Goal: Task Accomplishment & Management: Manage account settings

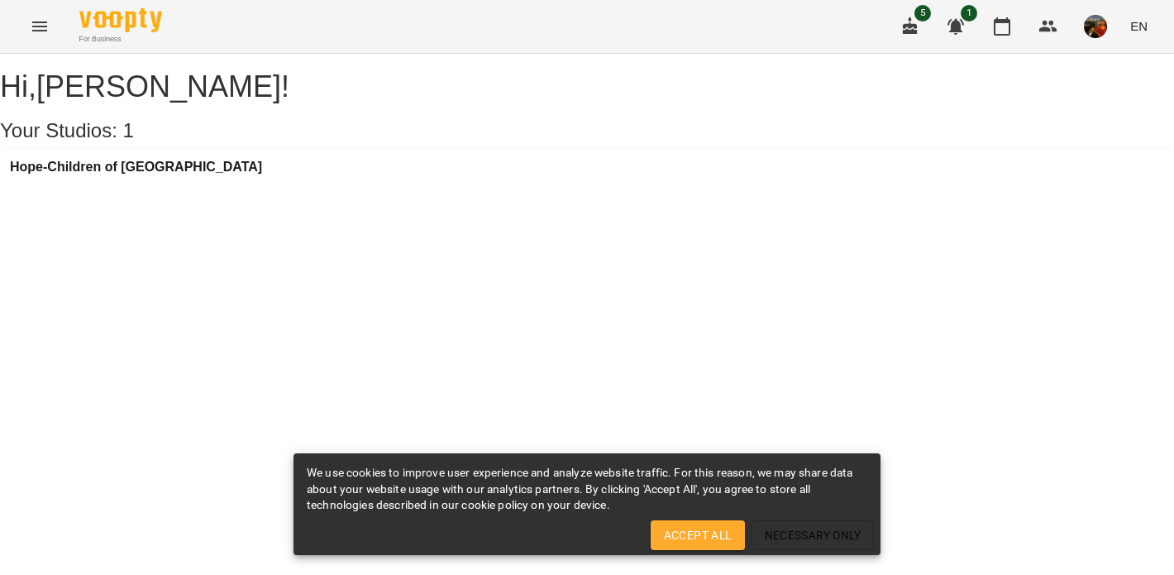
click at [261, 194] on div "Hope-Children of [GEOGRAPHIC_DATA]" at bounding box center [587, 172] width 1174 height 45
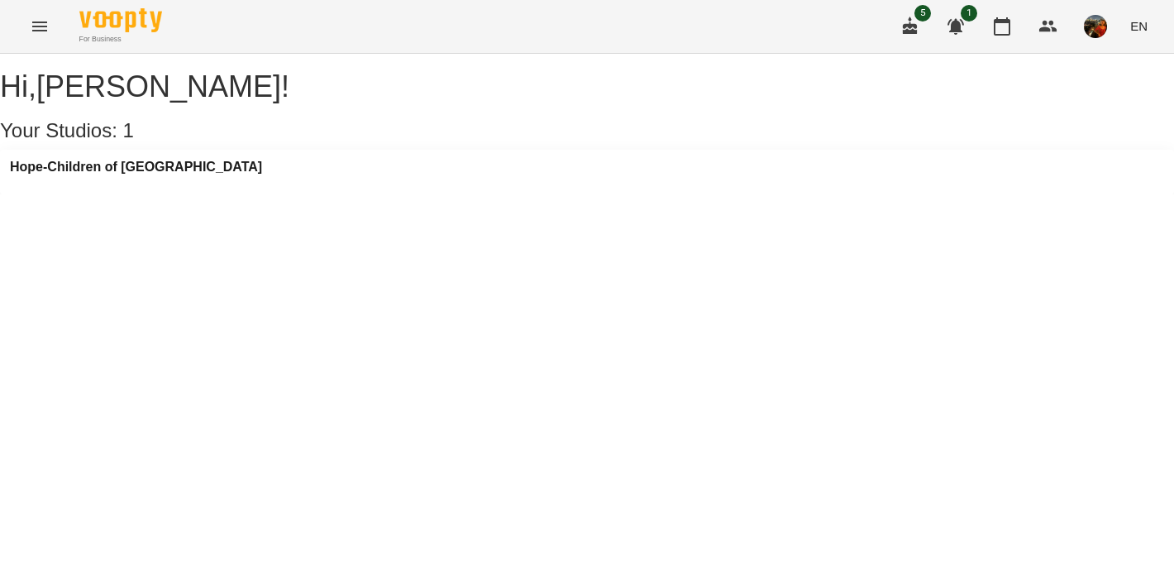
click at [167, 184] on div "Hope-Children of [GEOGRAPHIC_DATA]" at bounding box center [136, 172] width 252 height 25
click at [158, 174] on h3 "Hope-Children of [GEOGRAPHIC_DATA]" at bounding box center [136, 167] width 252 height 15
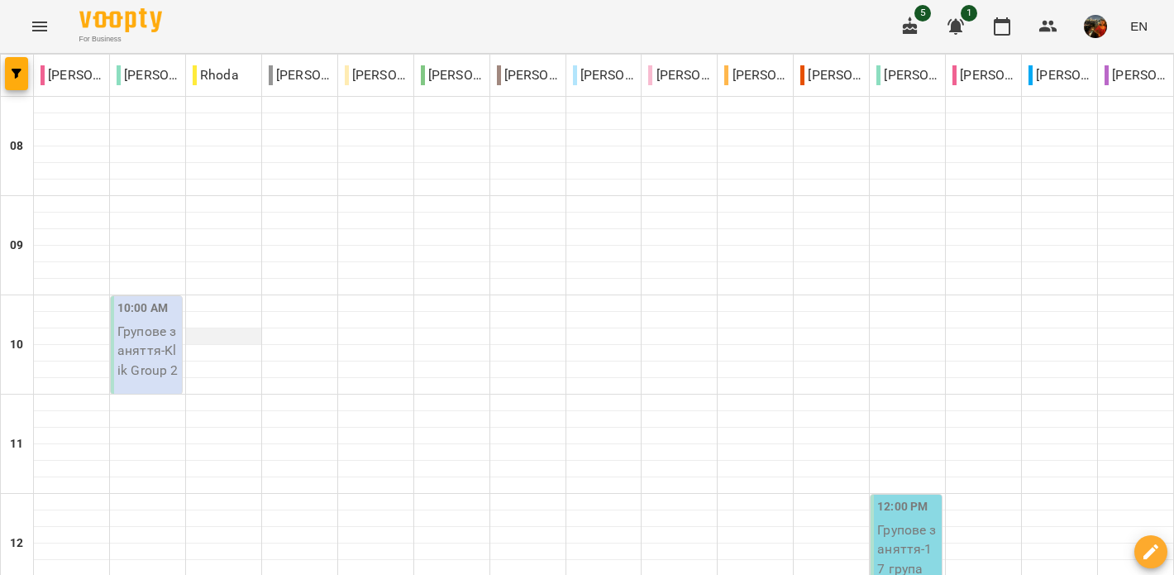
scroll to position [583, 0]
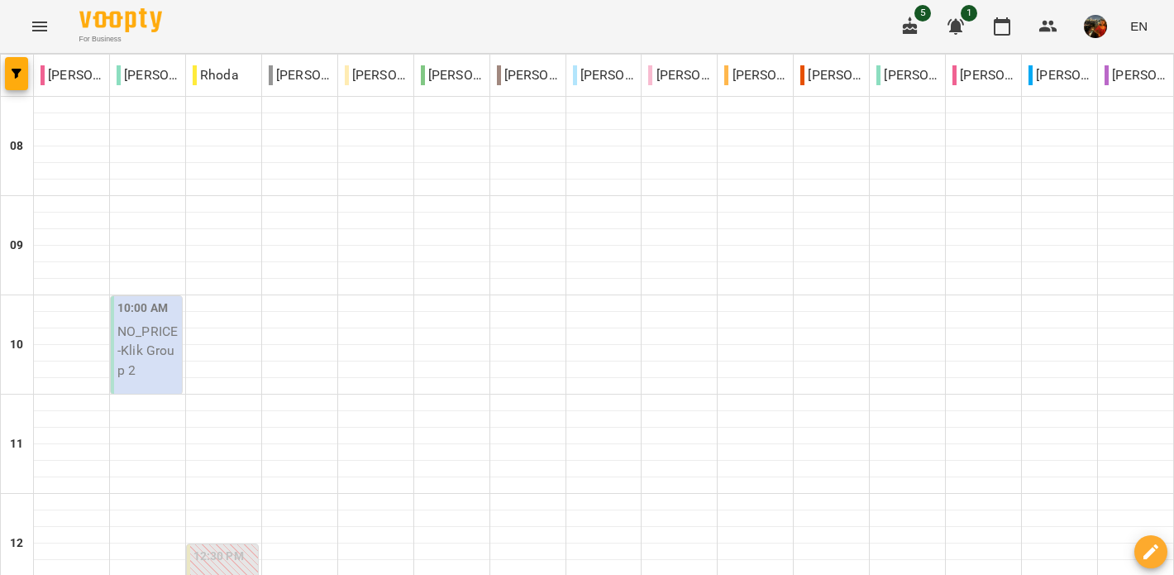
scroll to position [427, 0]
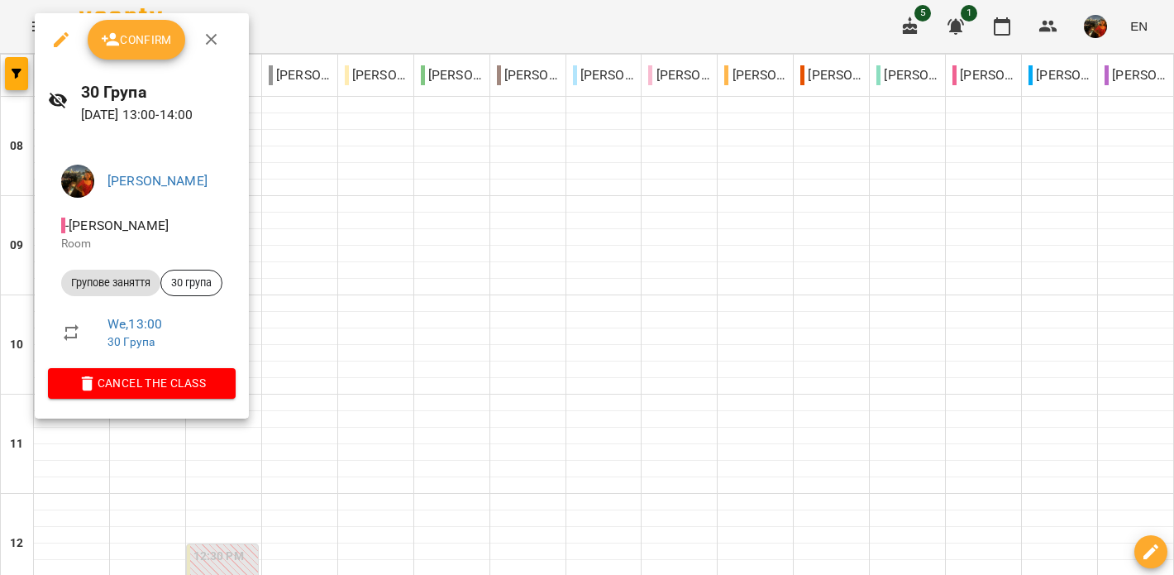
click at [141, 30] on span "Confirm" at bounding box center [136, 40] width 71 height 20
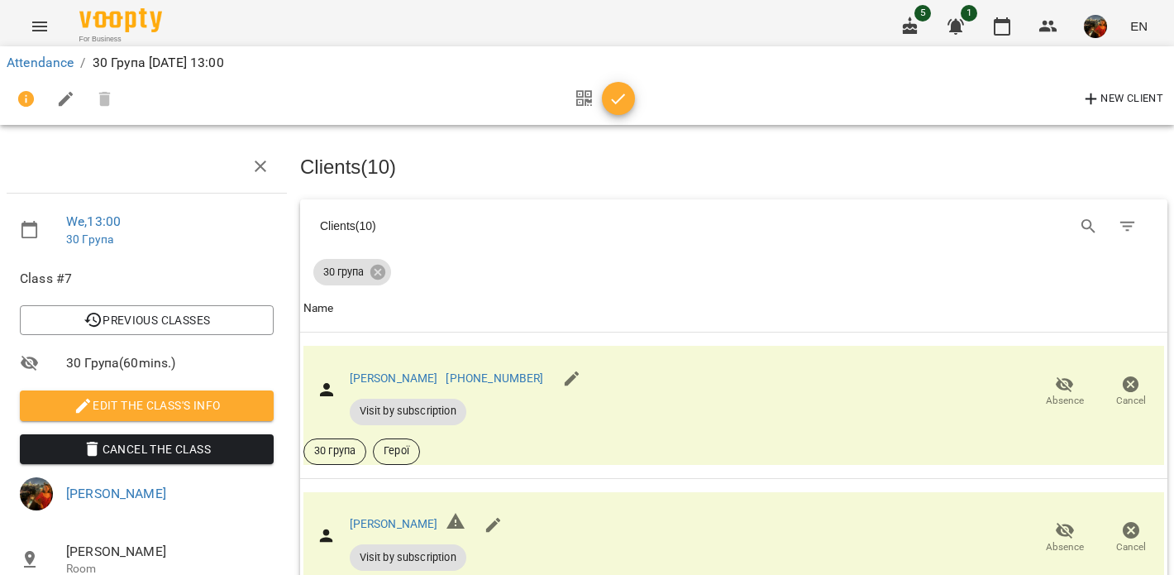
scroll to position [65, 0]
click at [1068, 375] on icon "button" at bounding box center [1065, 385] width 20 height 20
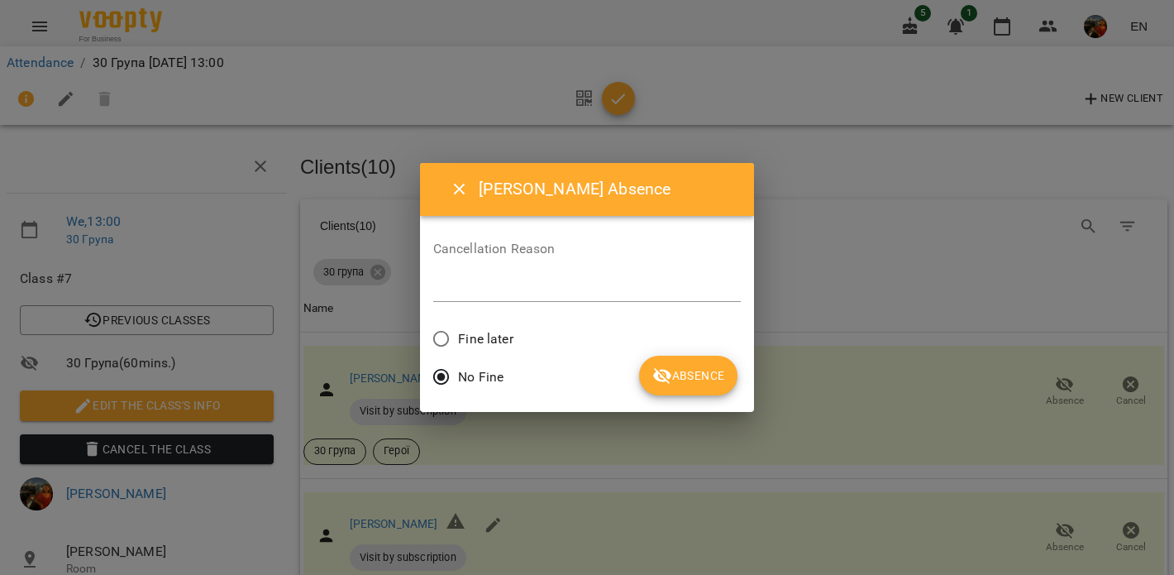
click at [674, 371] on span "Absence" at bounding box center [688, 376] width 72 height 20
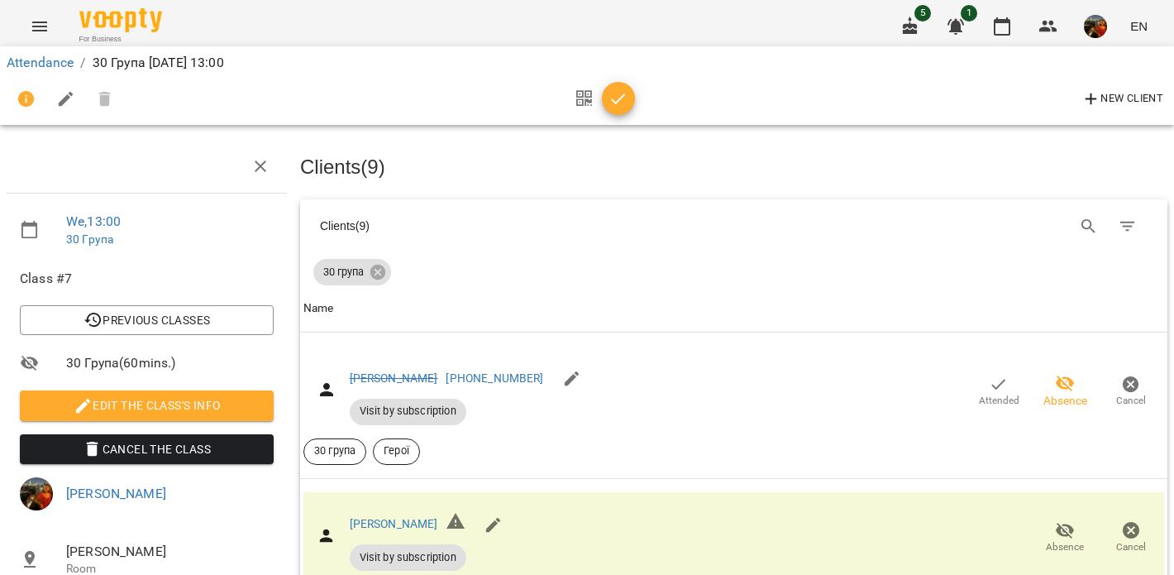
scroll to position [448, 0]
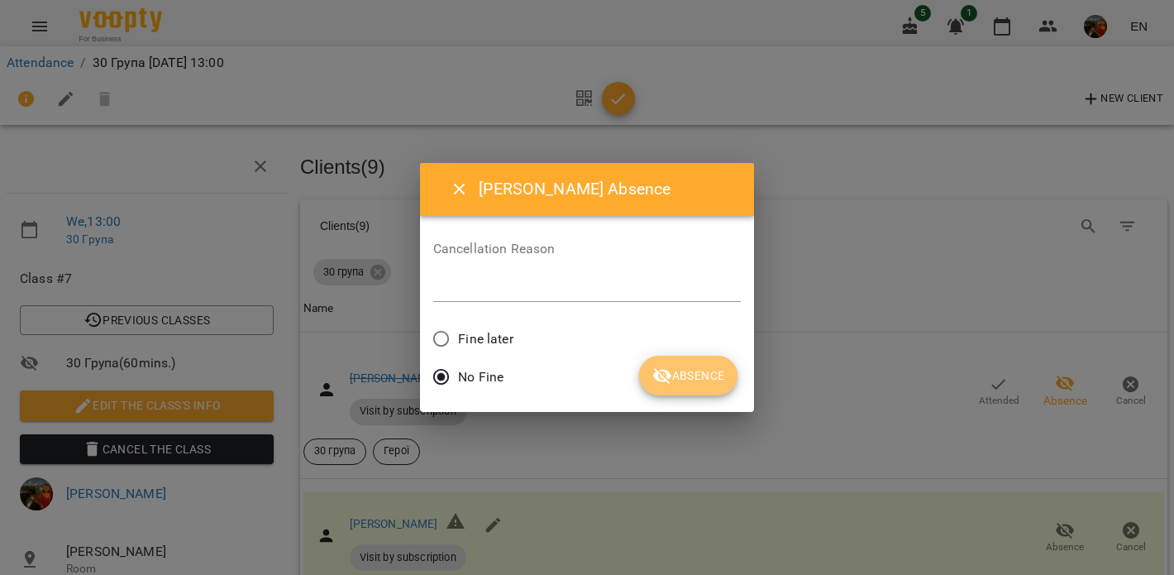
click at [679, 374] on span "Absence" at bounding box center [688, 376] width 72 height 20
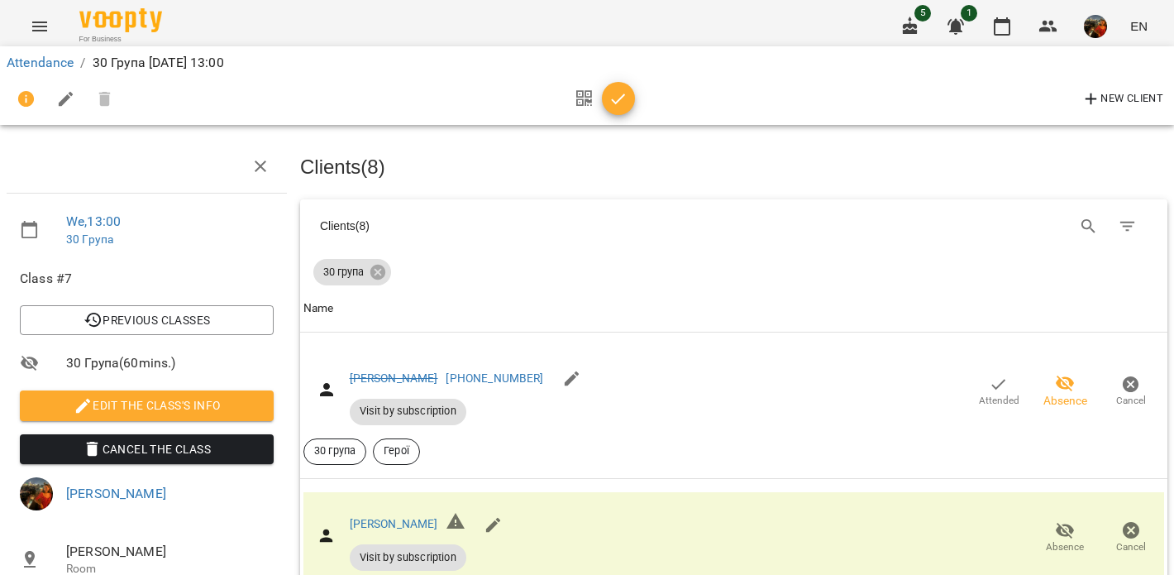
scroll to position [1070, 0]
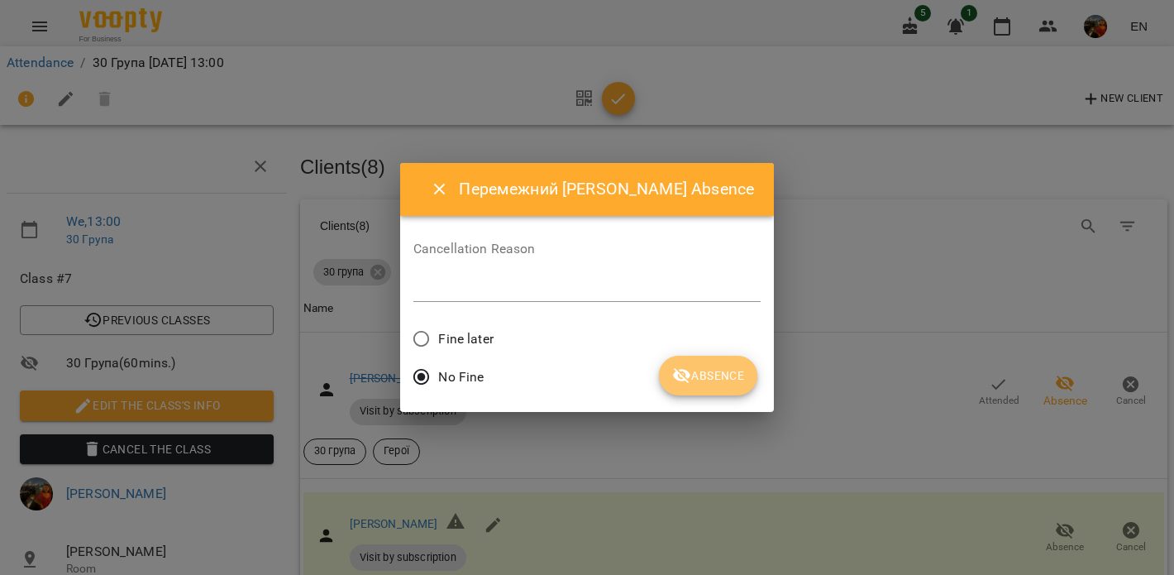
click at [673, 378] on icon "submit" at bounding box center [682, 376] width 18 height 16
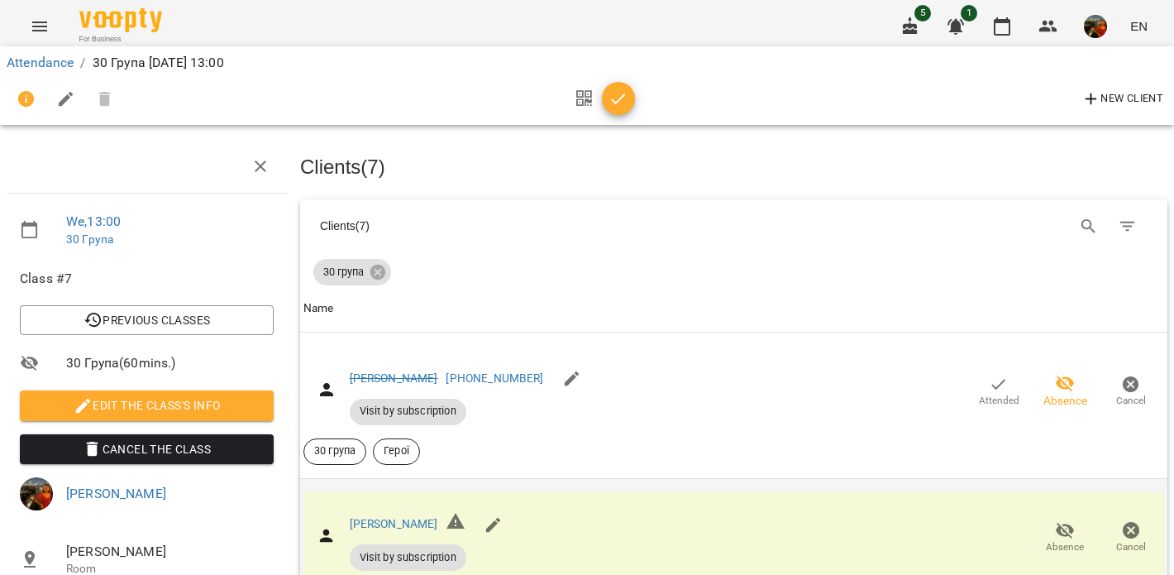
scroll to position [286, 0]
click at [1070, 540] on span "Absence" at bounding box center [1065, 547] width 38 height 14
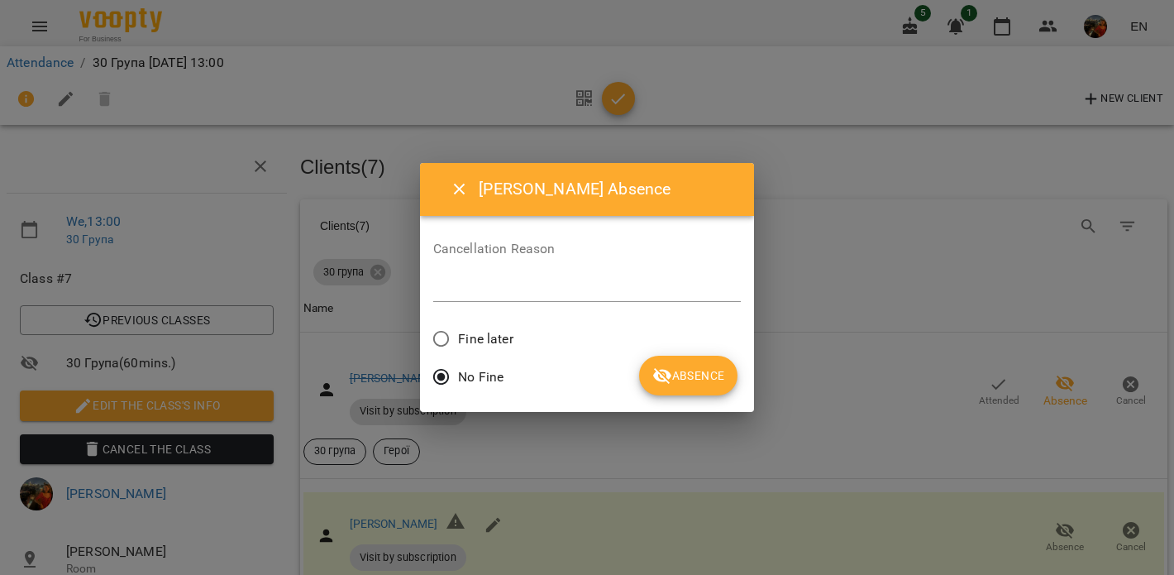
click at [697, 370] on span "Absence" at bounding box center [688, 376] width 72 height 20
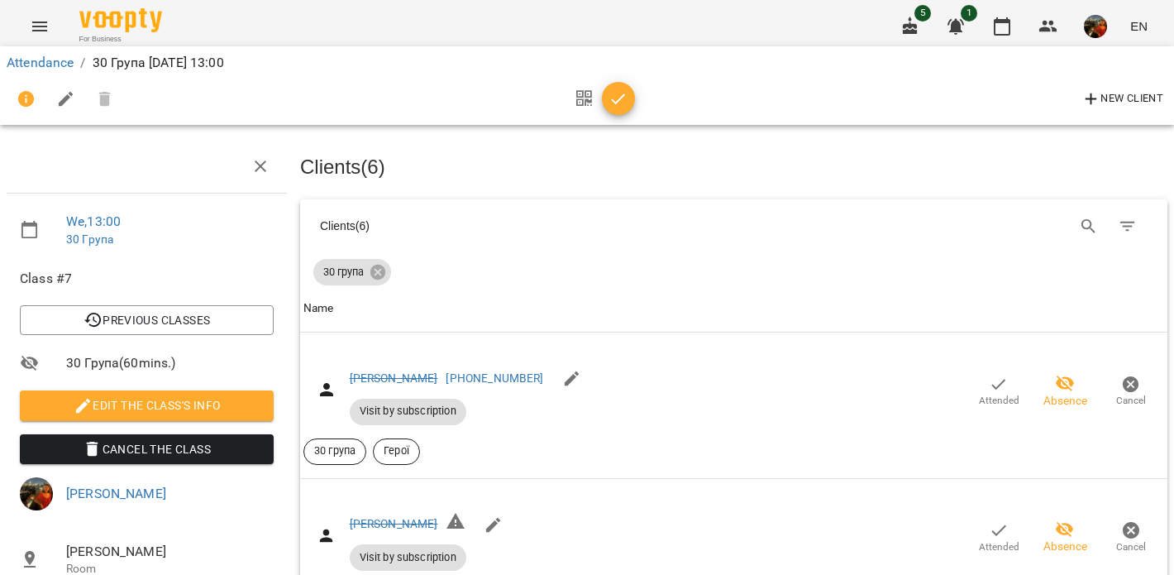
scroll to position [672, 0]
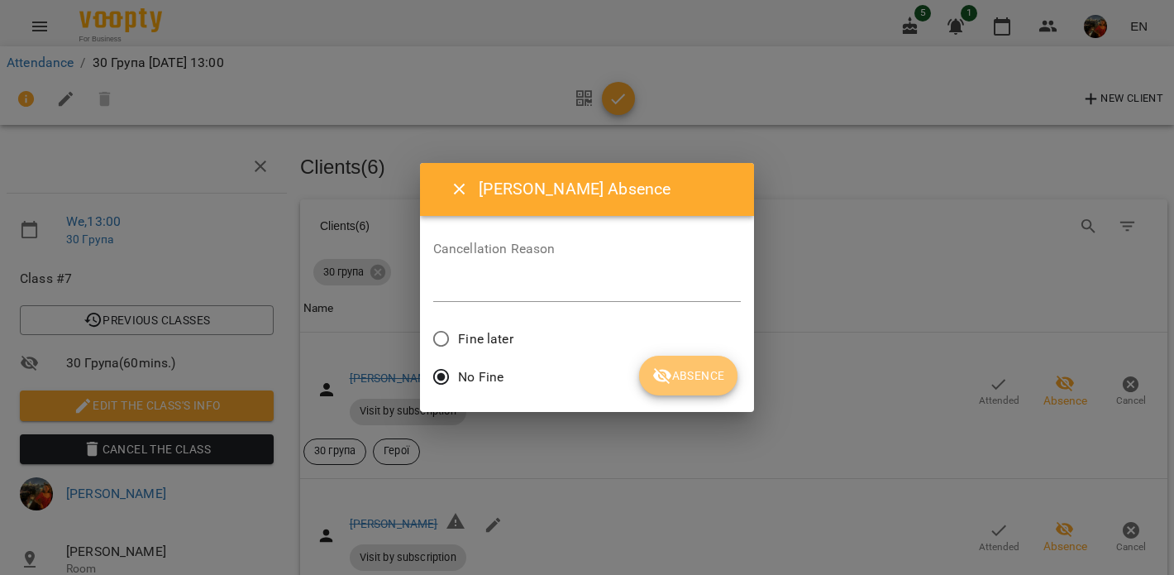
click at [679, 377] on span "Absence" at bounding box center [688, 376] width 72 height 20
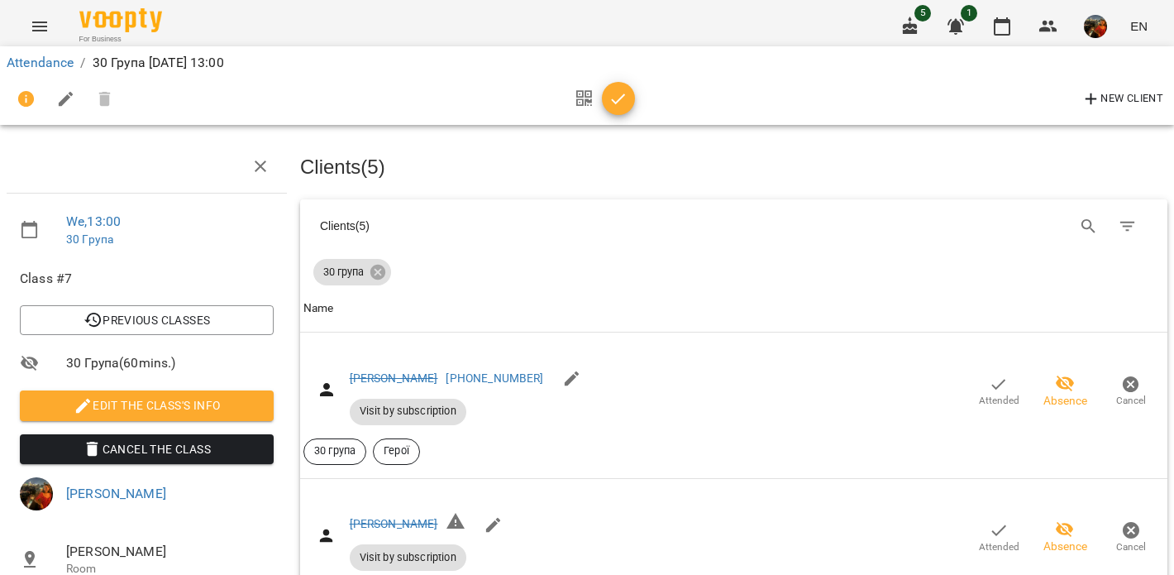
scroll to position [0, 0]
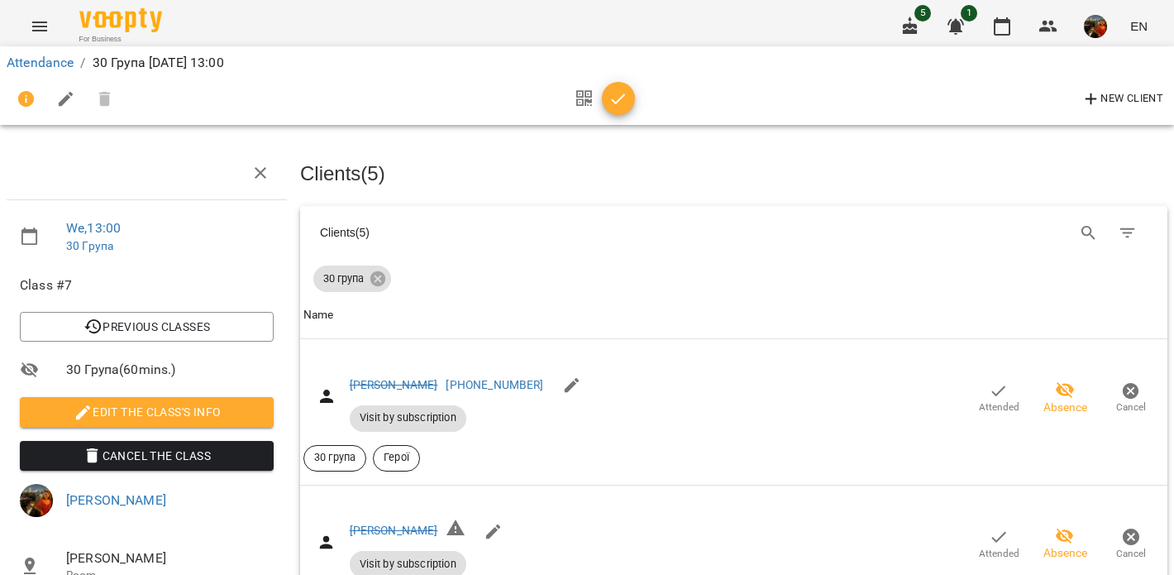
click at [623, 108] on icon "button" at bounding box center [619, 99] width 20 height 20
